Goal: Transaction & Acquisition: Obtain resource

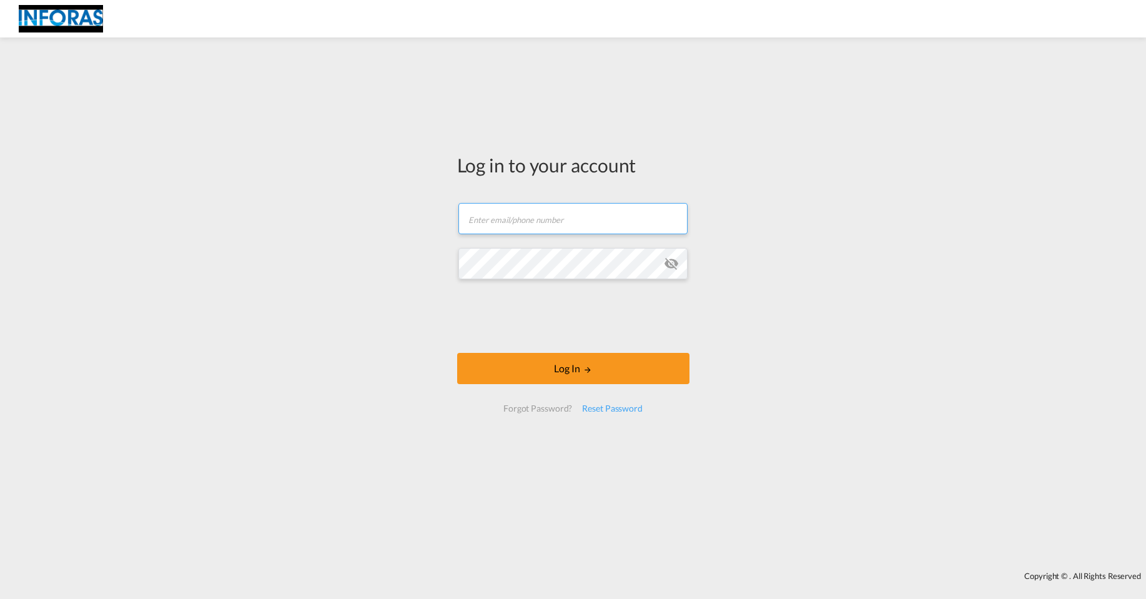
click at [540, 214] on input "text" at bounding box center [572, 218] width 229 height 31
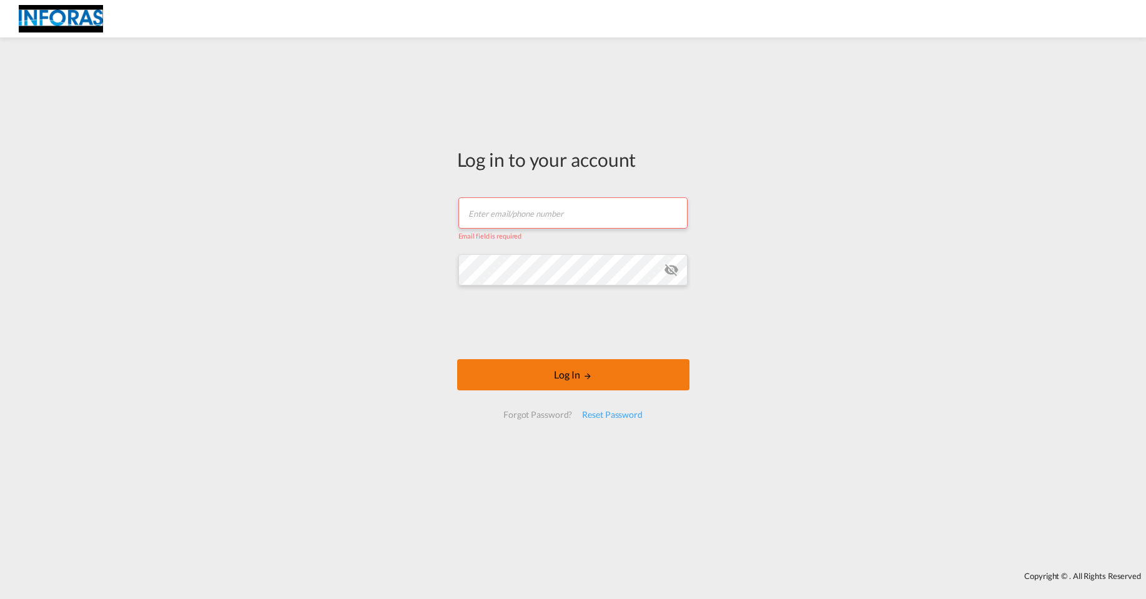
click at [487, 373] on button "Log In" at bounding box center [573, 374] width 232 height 31
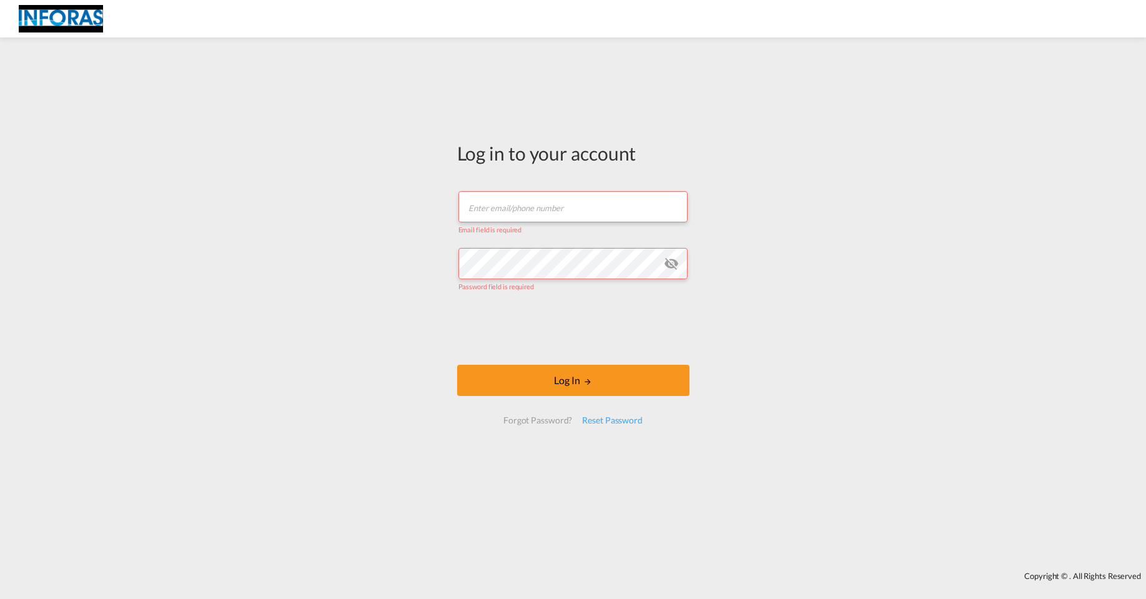
click at [508, 210] on input "text" at bounding box center [572, 206] width 229 height 31
type input "[PERSON_NAME][EMAIL_ADDRESS][PERSON_NAME][DOMAIN_NAME]"
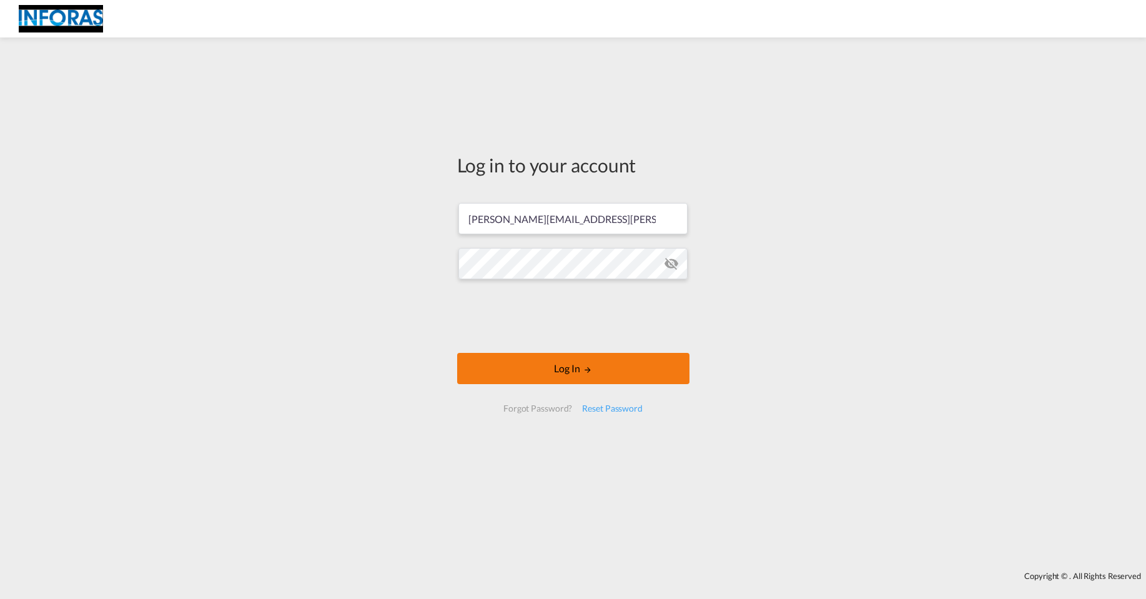
click at [549, 367] on button "Log In" at bounding box center [573, 368] width 232 height 31
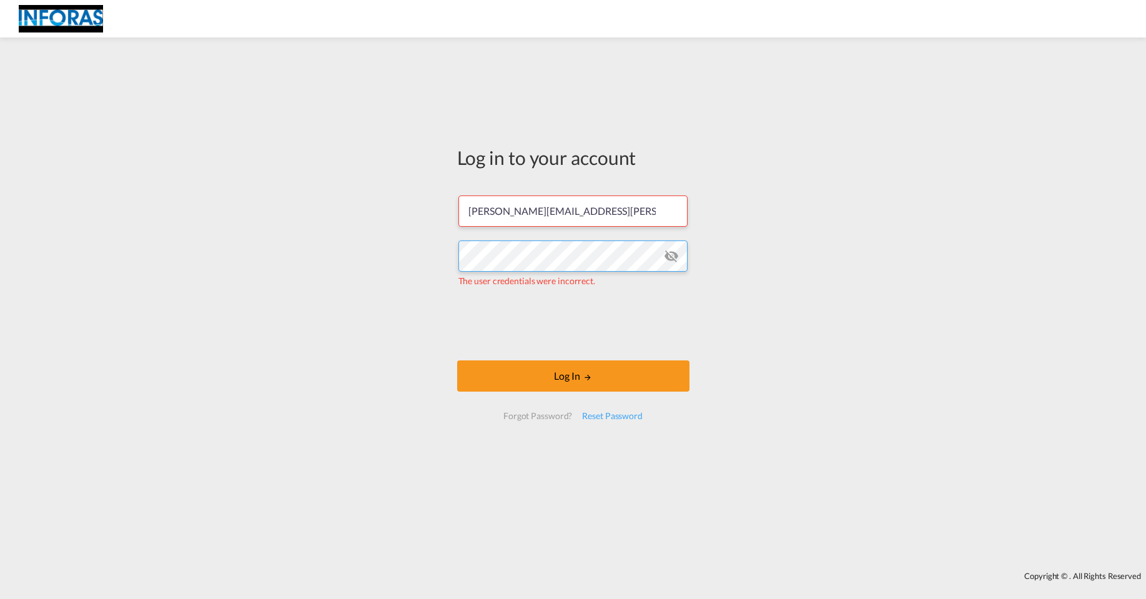
click at [382, 245] on div "Log in to your account [PERSON_NAME][EMAIL_ADDRESS][PERSON_NAME][DOMAIN_NAME] T…" at bounding box center [573, 304] width 1146 height 521
click at [552, 373] on button "Log In" at bounding box center [573, 375] width 232 height 31
